Goal: Transaction & Acquisition: Purchase product/service

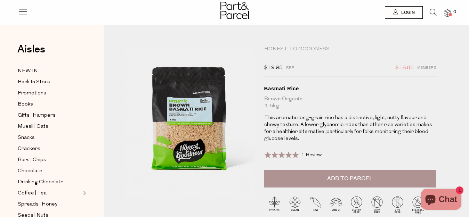
click at [311, 155] on span "1 Review" at bounding box center [311, 155] width 20 height 5
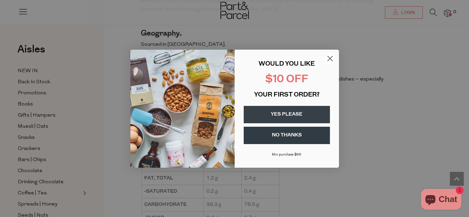
scroll to position [521, 0]
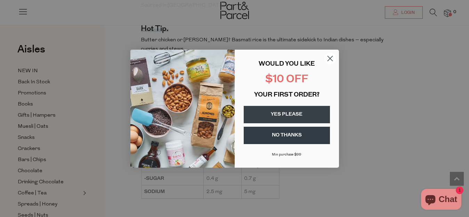
click at [328, 57] on circle "Close dialog" at bounding box center [329, 57] width 11 height 11
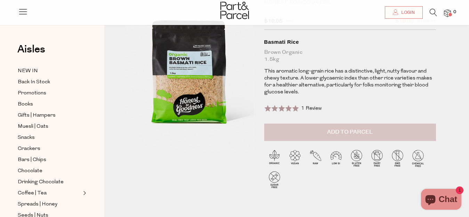
scroll to position [35, 0]
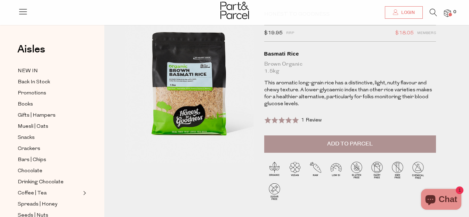
click at [337, 145] on span "Add to Parcel" at bounding box center [350, 144] width 46 height 8
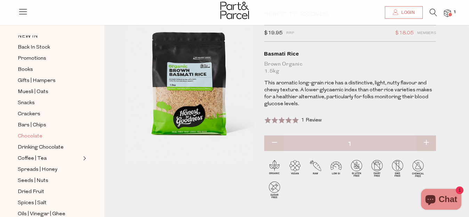
click at [34, 132] on span "Chocolate" at bounding box center [30, 136] width 25 height 8
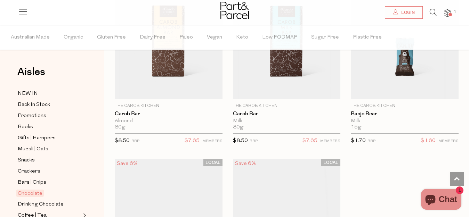
scroll to position [2988, 0]
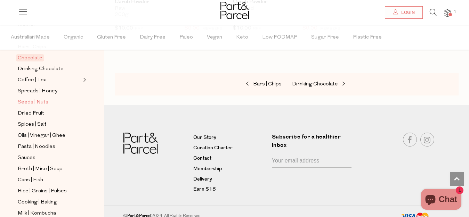
scroll to position [139, 0]
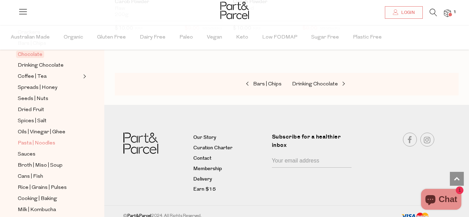
click at [25, 139] on span "Pasta | Noodles" at bounding box center [37, 143] width 38 height 8
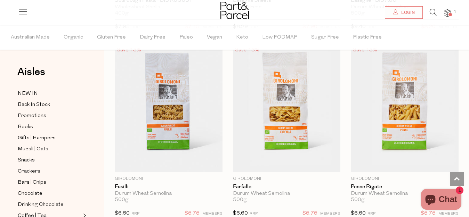
scroll to position [1529, 0]
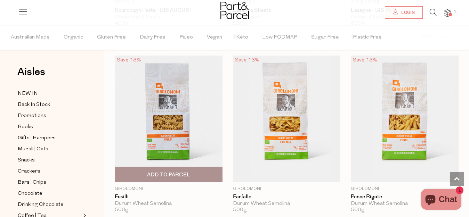
click at [182, 171] on span "Add To Parcel" at bounding box center [168, 174] width 43 height 7
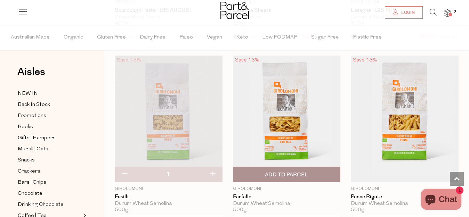
click at [275, 172] on span "Add To Parcel" at bounding box center [286, 174] width 43 height 7
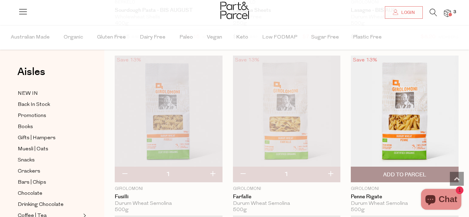
click at [398, 171] on span "Add To Parcel" at bounding box center [404, 174] width 43 height 7
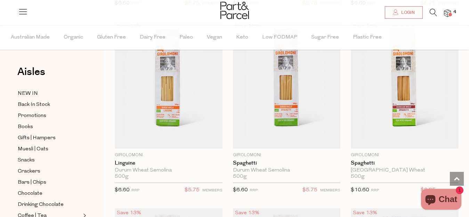
scroll to position [1737, 0]
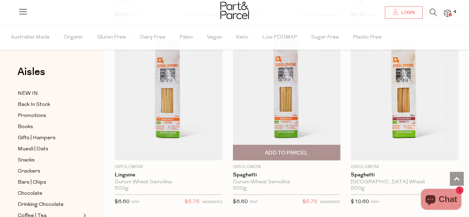
click at [278, 149] on span "Add To Parcel" at bounding box center [286, 152] width 43 height 7
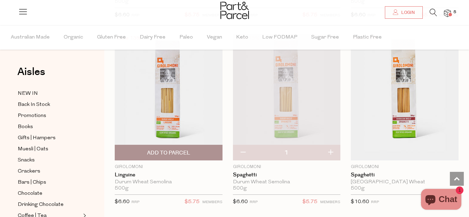
click at [151, 149] on span "Add To Parcel" at bounding box center [168, 152] width 43 height 7
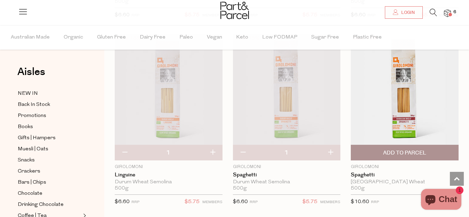
click at [403, 103] on img at bounding box center [405, 97] width 108 height 127
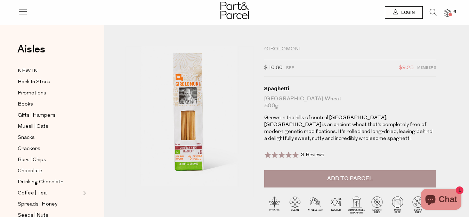
click at [445, 14] on img at bounding box center [447, 13] width 7 height 8
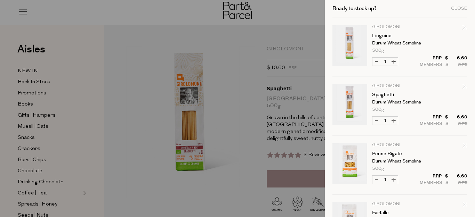
click at [20, 157] on div at bounding box center [237, 108] width 475 height 217
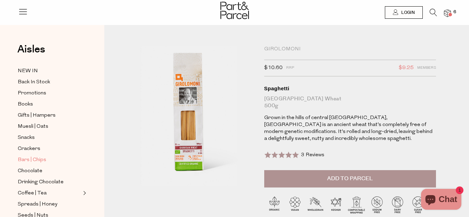
click at [20, 157] on span "Bars | Chips" at bounding box center [32, 160] width 28 height 8
